Goal: Task Accomplishment & Management: Complete application form

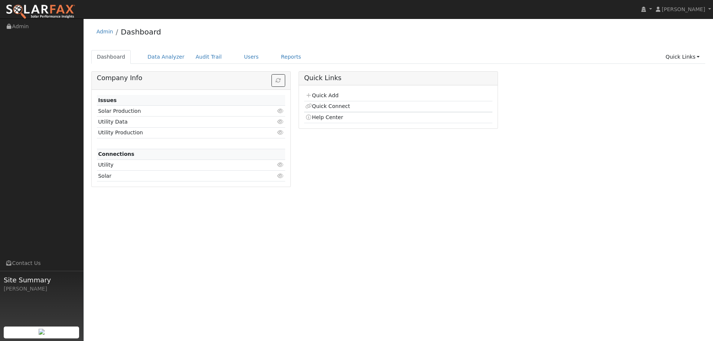
click at [235, 43] on div "Admin Dashboard" at bounding box center [398, 33] width 614 height 23
click at [328, 96] on link "Quick Add" at bounding box center [321, 95] width 33 height 6
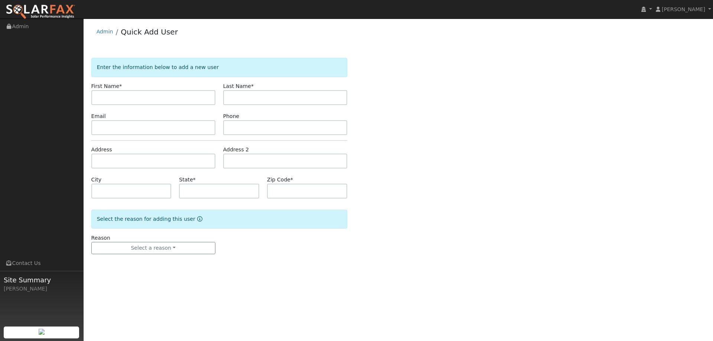
click at [160, 94] on input "text" at bounding box center [153, 97] width 124 height 15
type input "Gary"
click at [255, 97] on input "text" at bounding box center [285, 97] width 124 height 15
type input "Noble"
click at [241, 129] on input "text" at bounding box center [285, 127] width 124 height 15
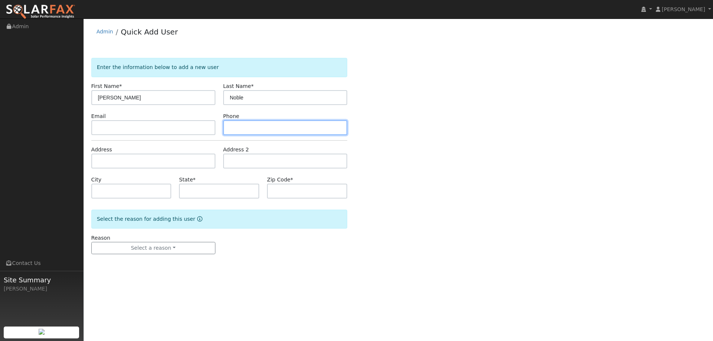
paste input "(510) 750-3290"
type input "(510) 750-3290"
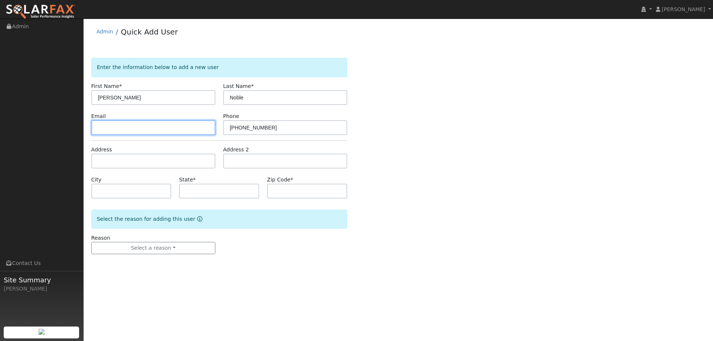
click at [178, 129] on input "text" at bounding box center [153, 127] width 124 height 15
paste input "[EMAIL_ADDRESS][DOMAIN_NAME]"
type input "[EMAIL_ADDRESS][DOMAIN_NAME]"
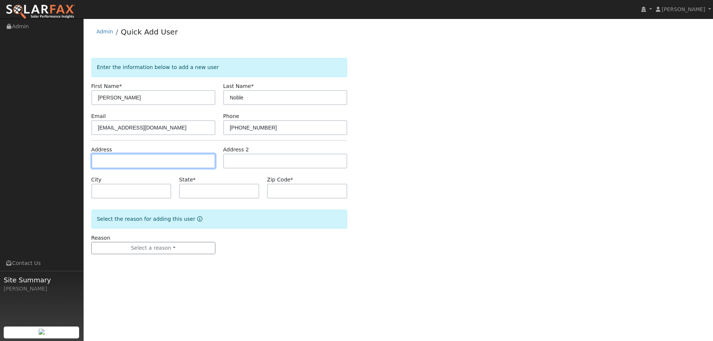
click at [170, 161] on input "text" at bounding box center [153, 161] width 124 height 15
paste input "1101 Lafite Court"
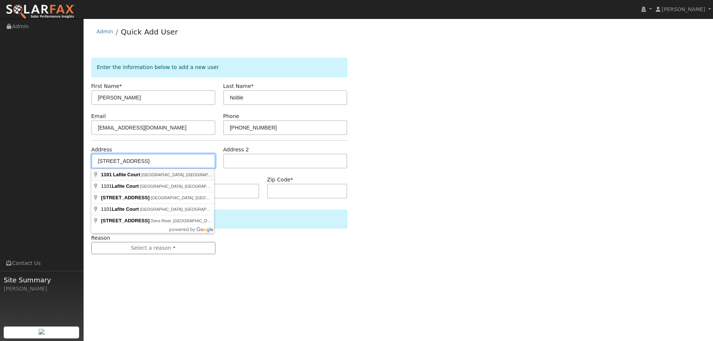
type input "1101 Lafite Court"
type input "Brentwood"
type input "CA"
type input "94513"
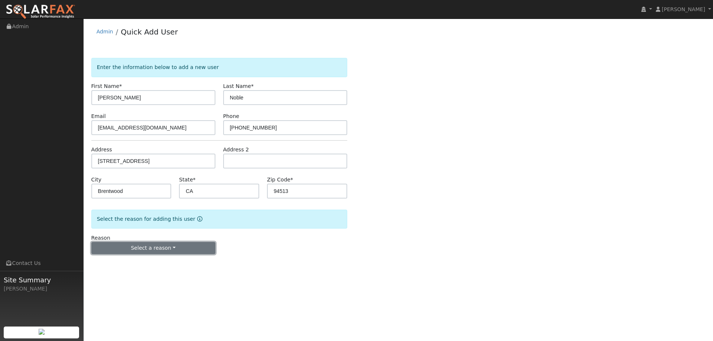
click at [156, 242] on button "Select a reason" at bounding box center [153, 248] width 124 height 13
click at [134, 261] on link "New lead" at bounding box center [133, 264] width 82 height 10
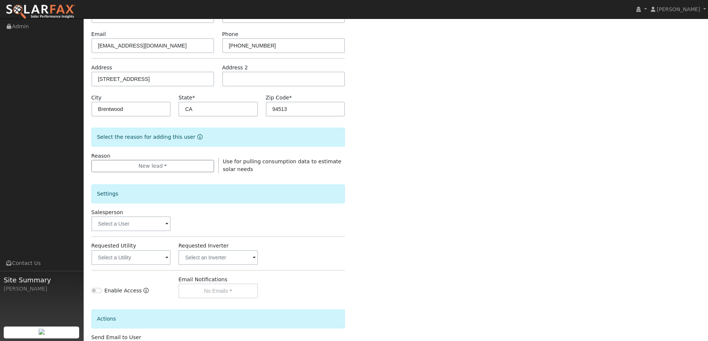
scroll to position [140, 0]
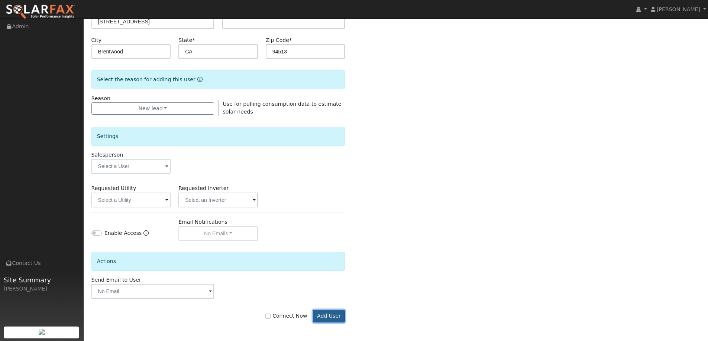
click at [326, 318] on button "Add User" at bounding box center [329, 316] width 32 height 13
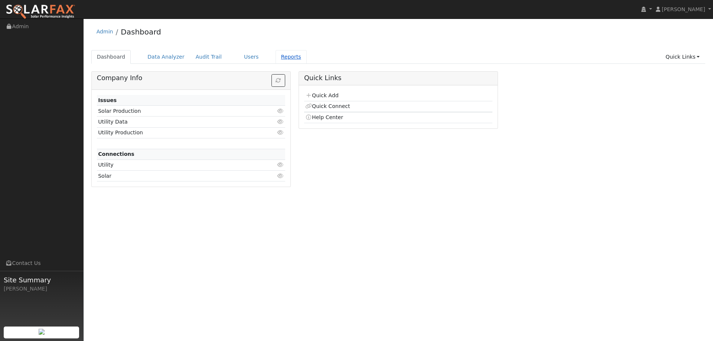
click at [276, 56] on link "Reports" at bounding box center [291, 57] width 31 height 14
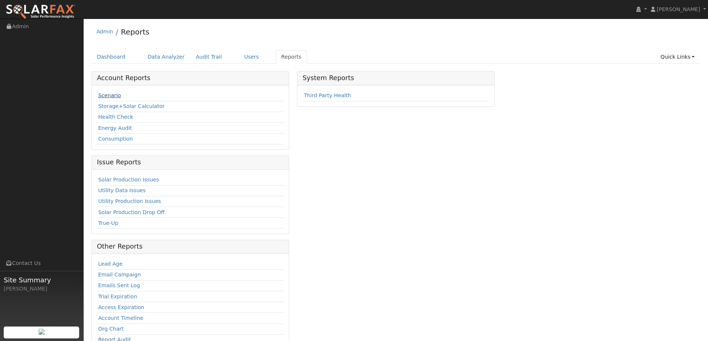
click at [101, 98] on link "Scenario" at bounding box center [109, 95] width 23 height 6
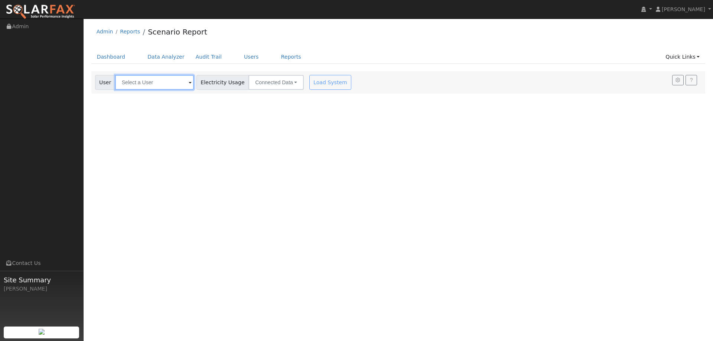
click at [164, 83] on input "text" at bounding box center [154, 82] width 79 height 15
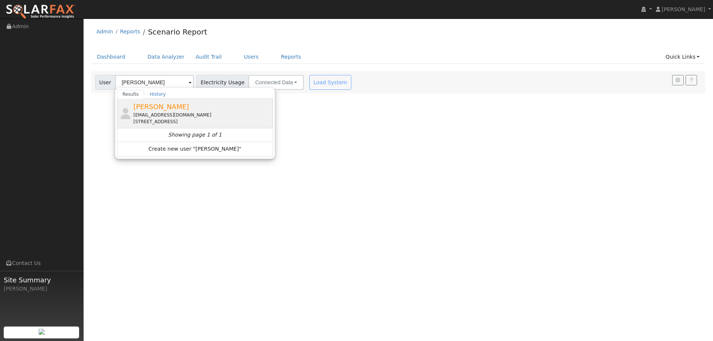
click at [175, 110] on div "[PERSON_NAME] [EMAIL_ADDRESS][DOMAIN_NAME] [STREET_ADDRESS]" at bounding box center [202, 113] width 138 height 23
type input "[PERSON_NAME]"
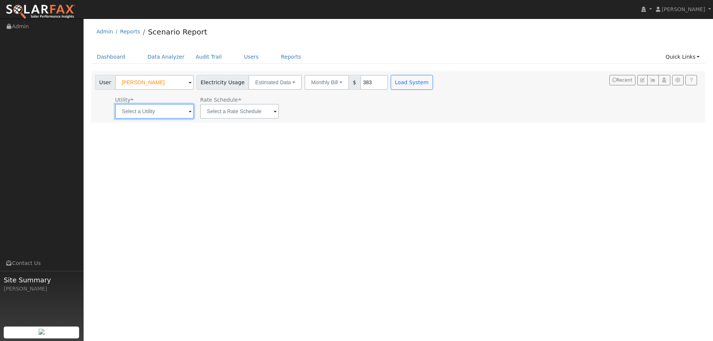
click at [174, 110] on input "text" at bounding box center [154, 111] width 79 height 15
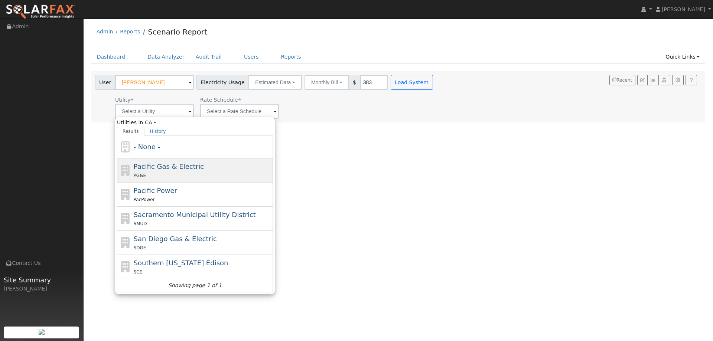
click at [176, 173] on div "PG&E" at bounding box center [203, 176] width 138 height 8
type input "Pacific Gas & Electric"
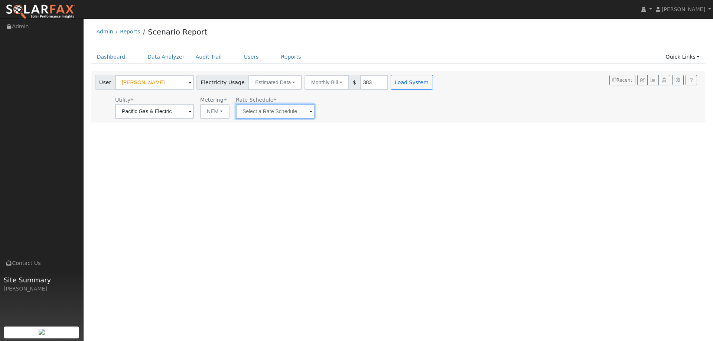
click at [269, 113] on input "text" at bounding box center [275, 111] width 79 height 15
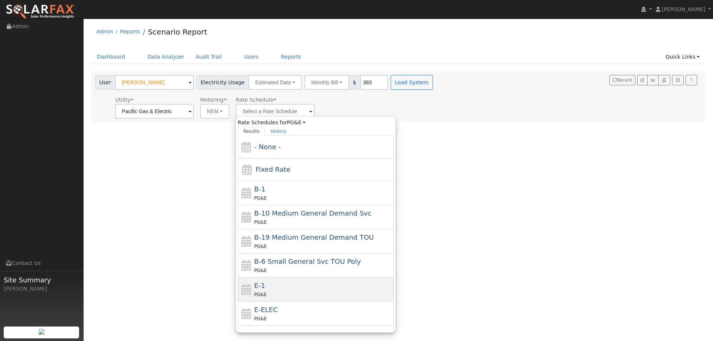
drag, startPoint x: 274, startPoint y: 292, endPoint x: 345, endPoint y: 231, distance: 94.3
click at [274, 292] on div "PG&E" at bounding box center [323, 295] width 138 height 8
type input "E-1"
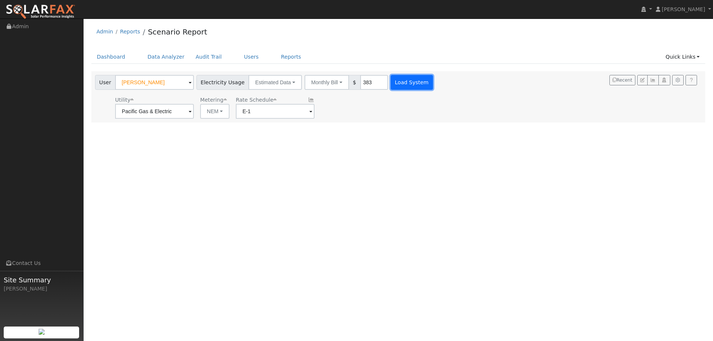
click at [408, 79] on button "Load System" at bounding box center [412, 82] width 42 height 15
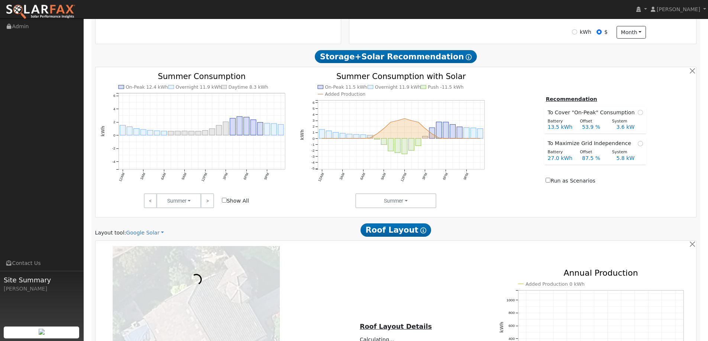
scroll to position [334, 0]
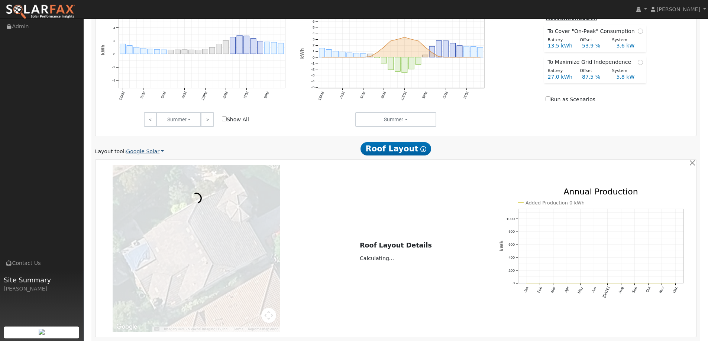
click at [142, 150] on link "Google Solar" at bounding box center [145, 152] width 38 height 8
click at [142, 182] on link "Aurora" at bounding box center [150, 186] width 52 height 10
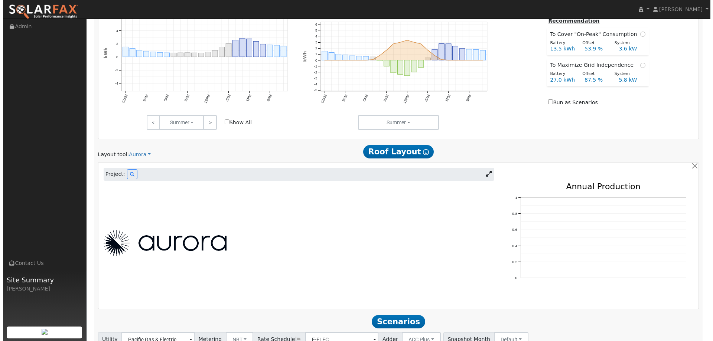
scroll to position [390, 0]
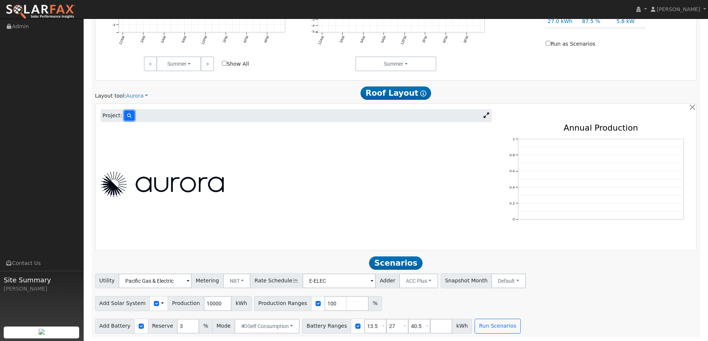
click at [128, 117] on button at bounding box center [129, 116] width 10 height 10
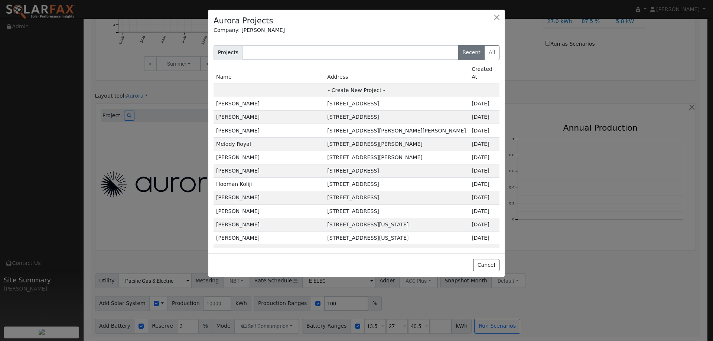
drag, startPoint x: 349, startPoint y: 80, endPoint x: 384, endPoint y: 100, distance: 40.1
click at [350, 84] on td "- Create New Project -" at bounding box center [357, 90] width 286 height 13
type input "[PERSON_NAME]"
type input "1101 Lafite Court"
type input "Brentwood"
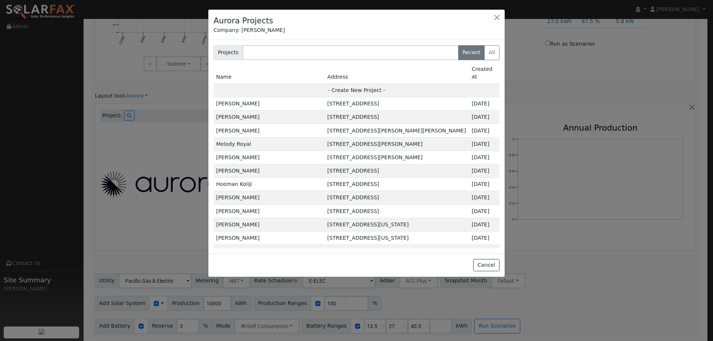
type input "CA"
type input "94513"
type input "Design"
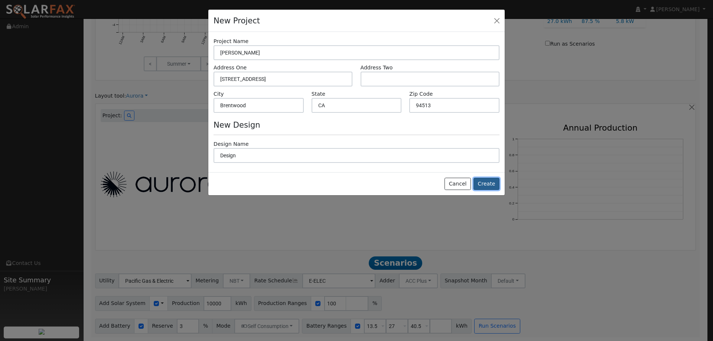
click at [492, 188] on button "Create" at bounding box center [487, 184] width 26 height 13
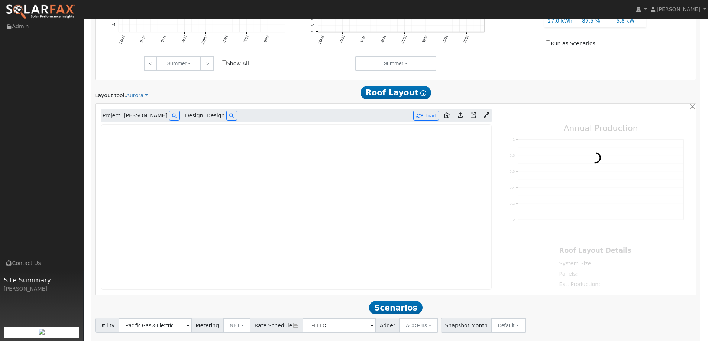
type input "0"
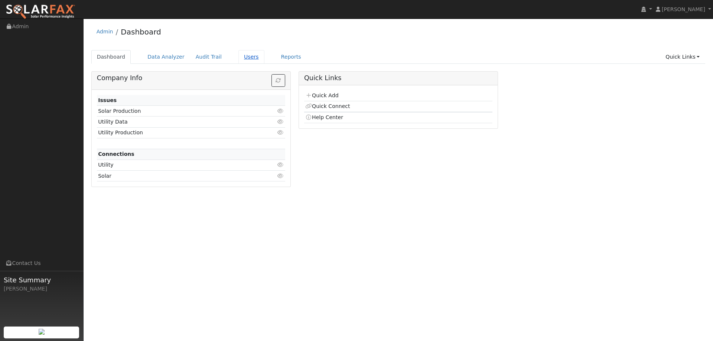
click at [239, 56] on link "Users" at bounding box center [251, 57] width 26 height 14
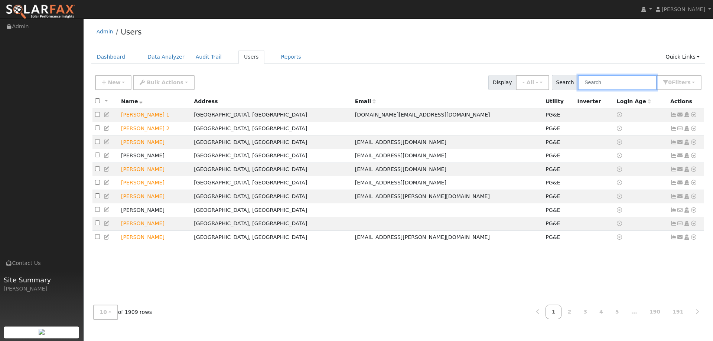
click at [600, 84] on input "text" at bounding box center [617, 82] width 79 height 15
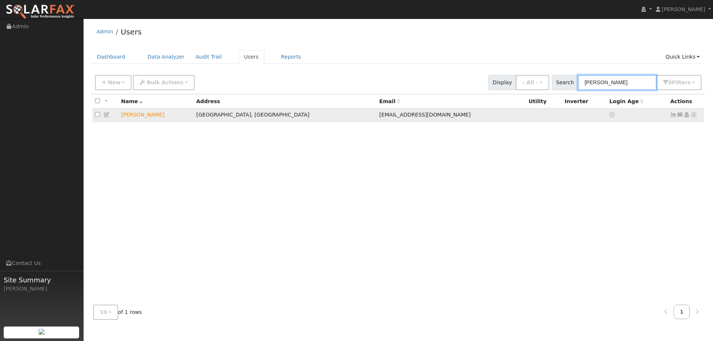
type input "Gary Nobl"
click at [692, 116] on icon at bounding box center [694, 114] width 7 height 5
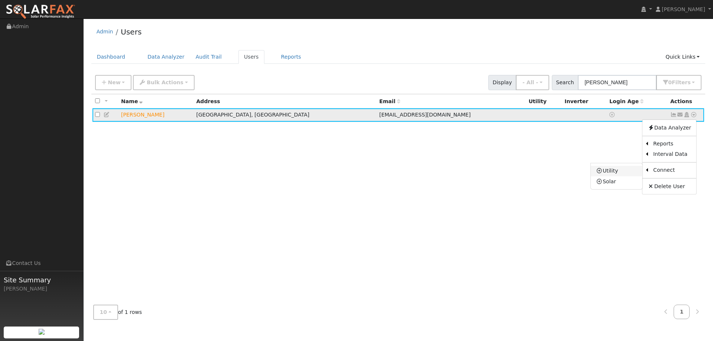
click at [623, 171] on link "Utility" at bounding box center [617, 171] width 52 height 10
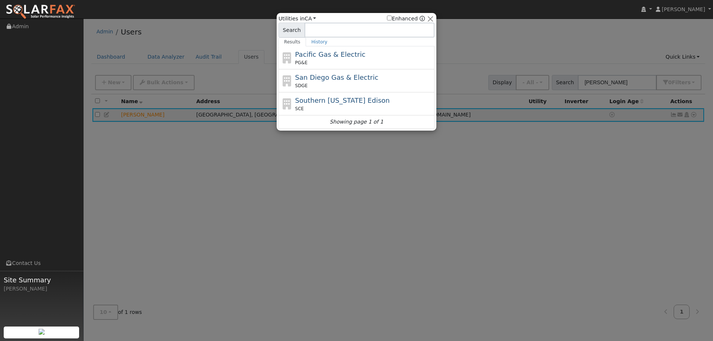
drag, startPoint x: 562, startPoint y: 180, endPoint x: 483, endPoint y: 65, distance: 139.7
click at [561, 175] on div at bounding box center [356, 170] width 713 height 341
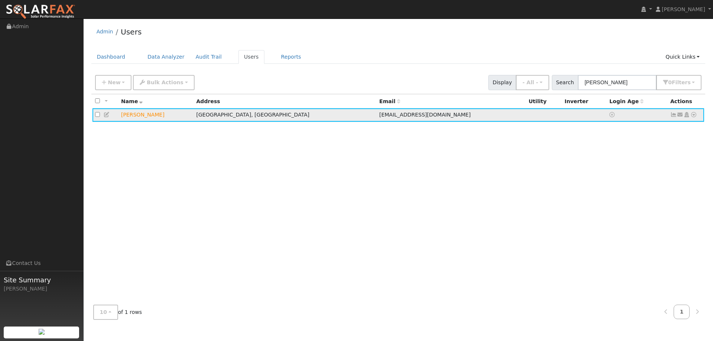
click at [693, 115] on icon at bounding box center [694, 114] width 7 height 5
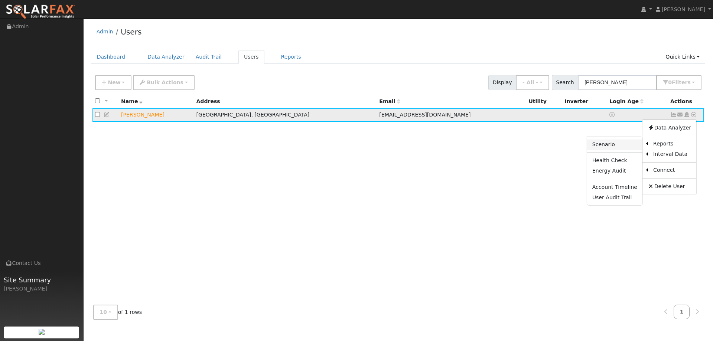
click at [618, 146] on link "Scenario" at bounding box center [614, 145] width 55 height 10
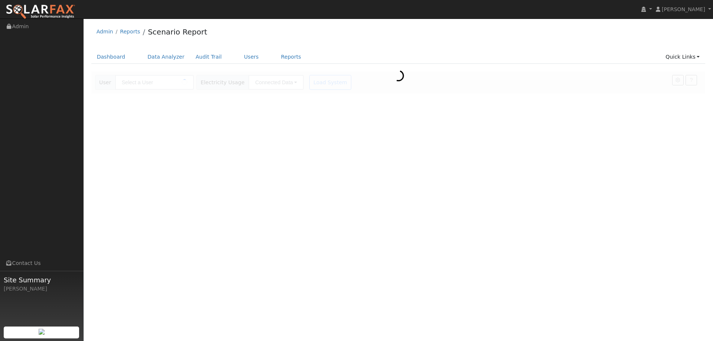
type input "Gary Noble"
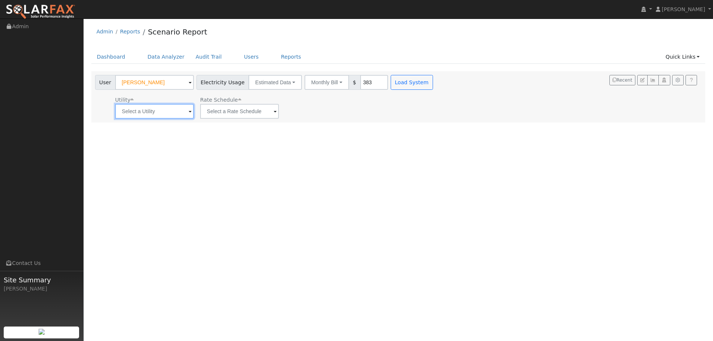
click at [155, 110] on input "text" at bounding box center [154, 111] width 79 height 15
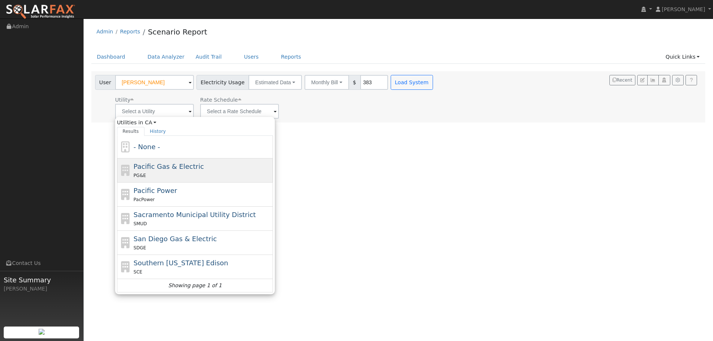
click at [177, 167] on span "Pacific Gas & Electric" at bounding box center [169, 167] width 70 height 8
type input "Pacific Gas & Electric"
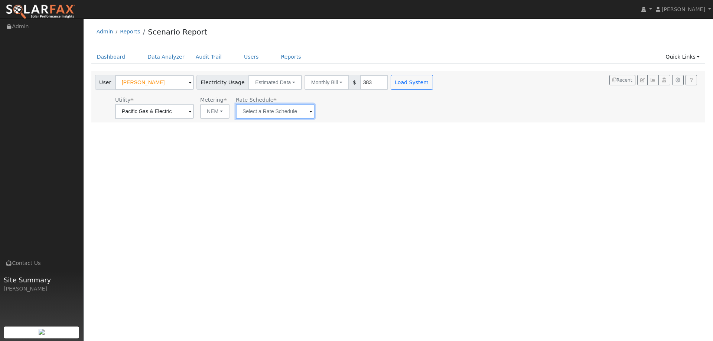
click at [272, 116] on input "text" at bounding box center [275, 111] width 79 height 15
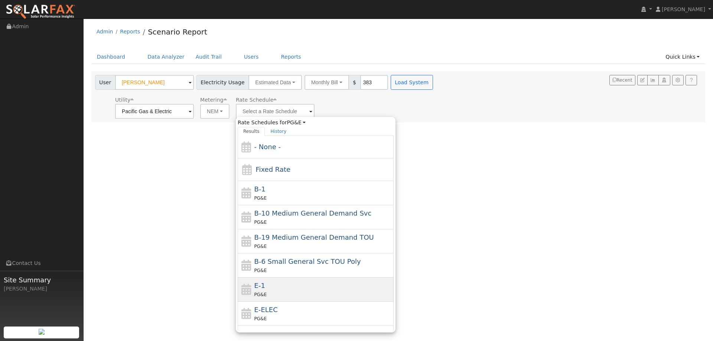
click at [272, 287] on div "E-1 PG&E" at bounding box center [323, 290] width 138 height 18
type input "E-1"
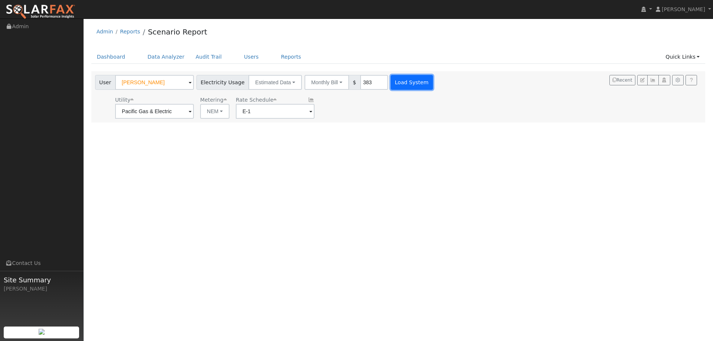
click at [404, 79] on button "Load System" at bounding box center [412, 82] width 42 height 15
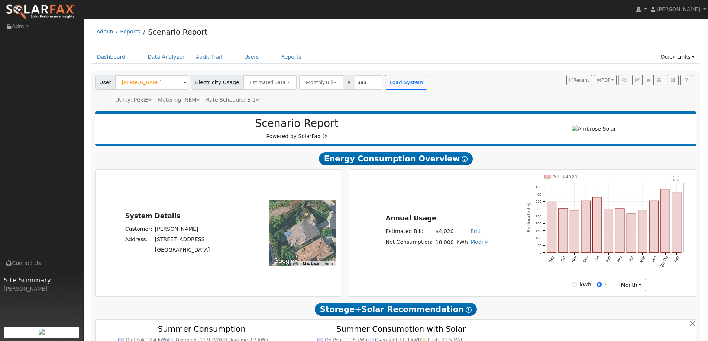
type input "0"
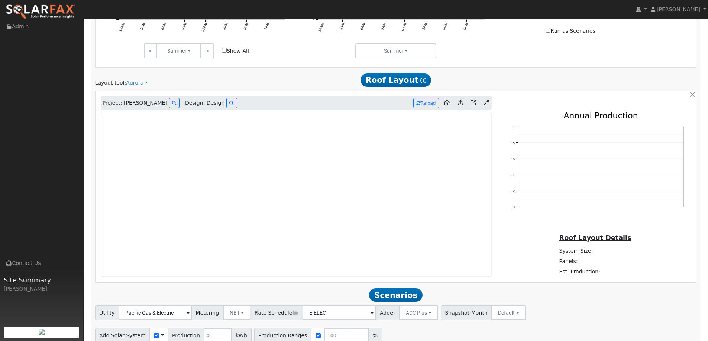
scroll to position [409, 0]
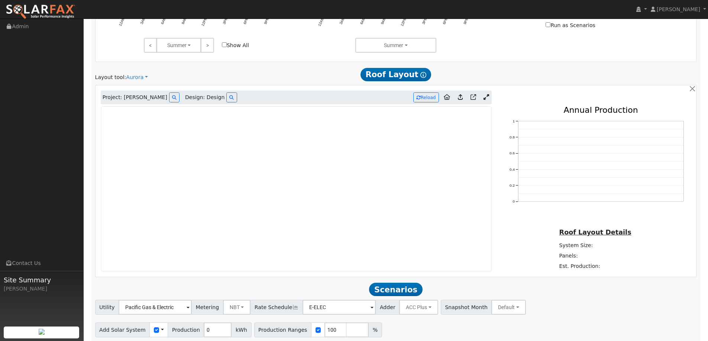
click at [30, 4] on link at bounding box center [40, 9] width 81 height 19
